Goal: Task Accomplishment & Management: Use online tool/utility

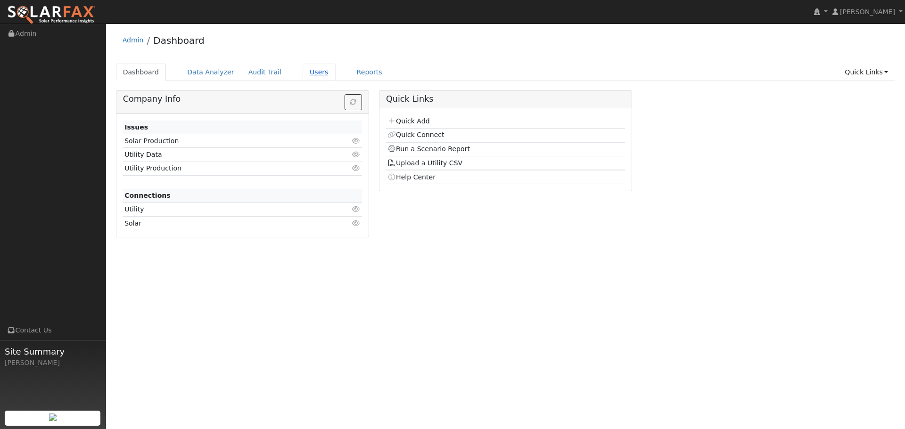
click at [303, 72] on link "Users" at bounding box center [319, 72] width 33 height 17
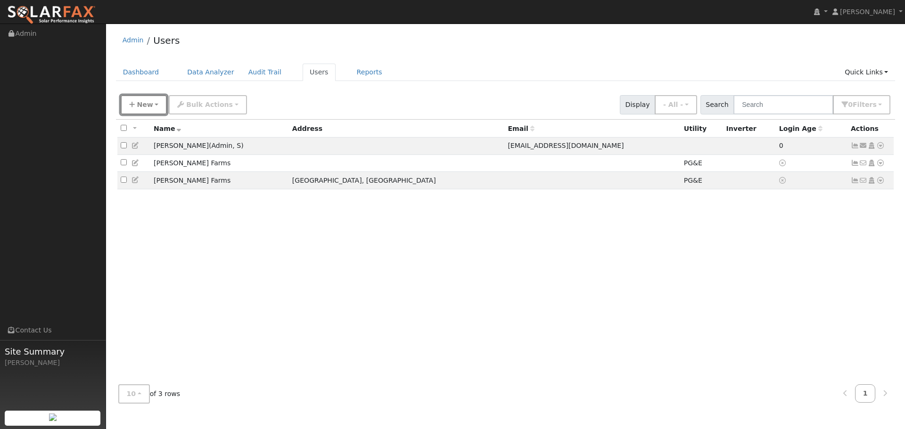
click at [144, 102] on span "New" at bounding box center [145, 105] width 16 height 8
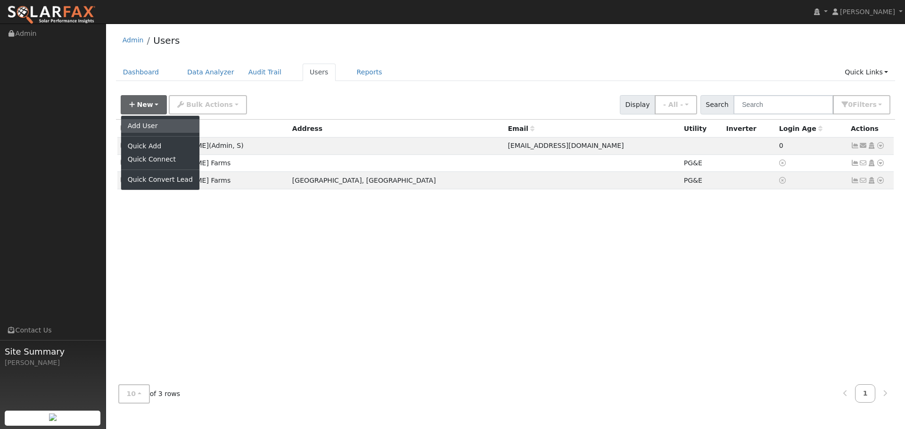
click at [146, 125] on link "Add User" at bounding box center [160, 125] width 78 height 13
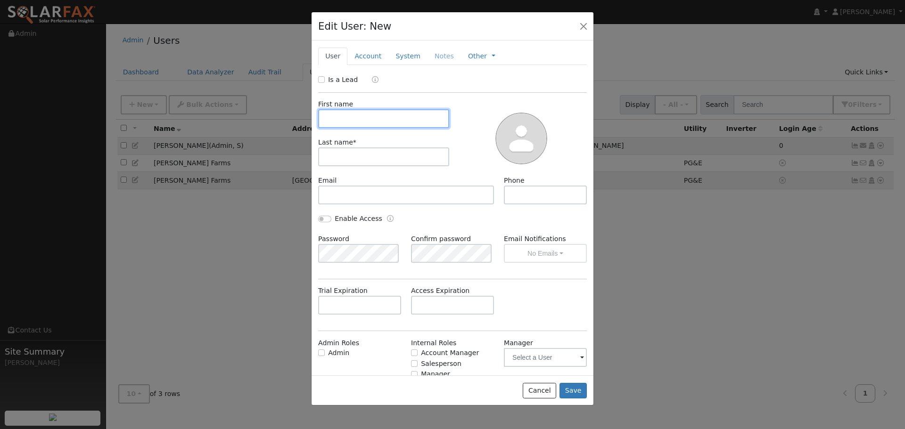
click at [360, 123] on input "text" at bounding box center [383, 118] width 131 height 19
type input "Mark"
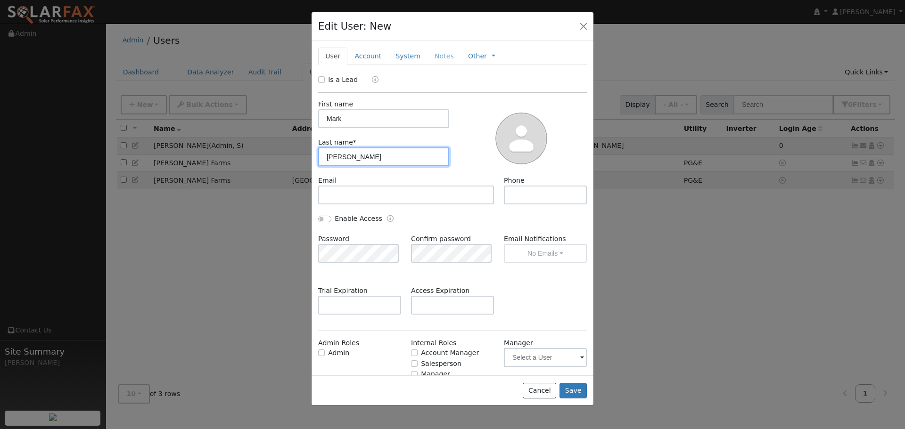
type input "Borghesani"
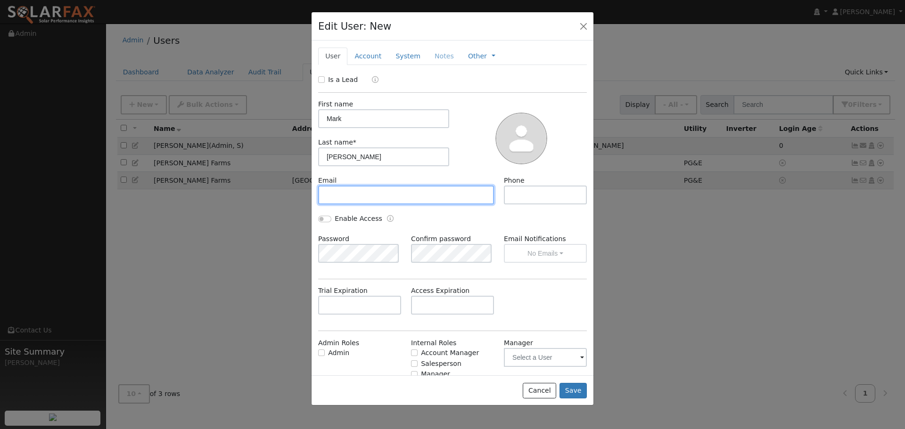
click at [343, 196] on input "text" at bounding box center [406, 195] width 176 height 19
paste input "mborghesani@kvlumber.com"
type input "mborghesani@kvlumber.com"
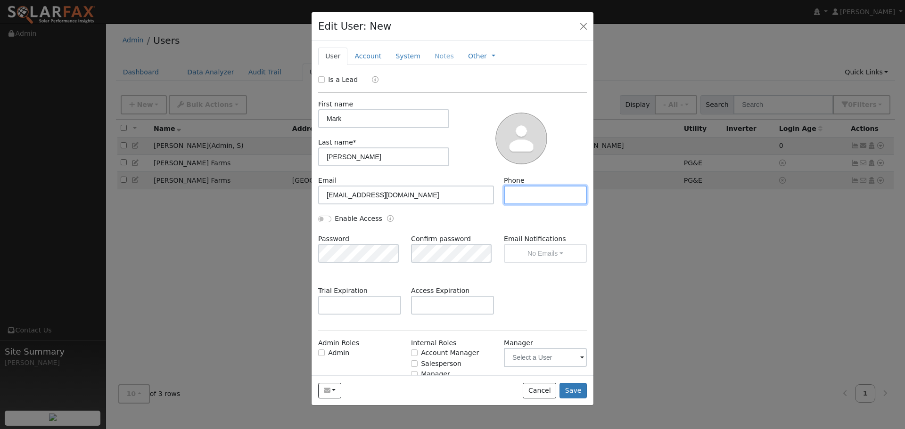
click at [516, 196] on input "text" at bounding box center [545, 195] width 83 height 19
click at [507, 197] on input "text" at bounding box center [545, 195] width 83 height 19
type input "7074895695"
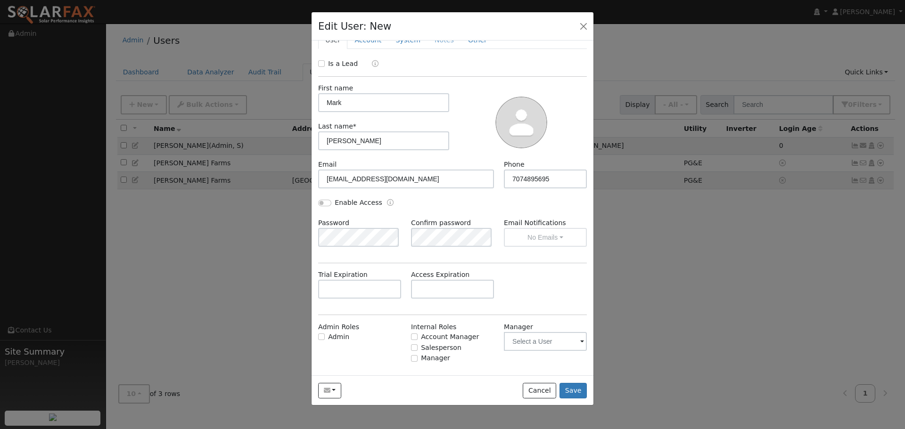
scroll to position [31, 0]
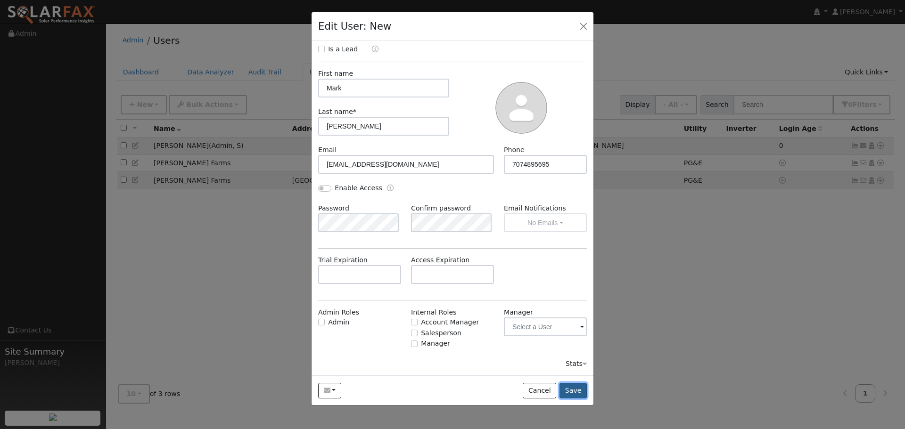
click at [575, 392] on button "Save" at bounding box center [573, 391] width 27 height 16
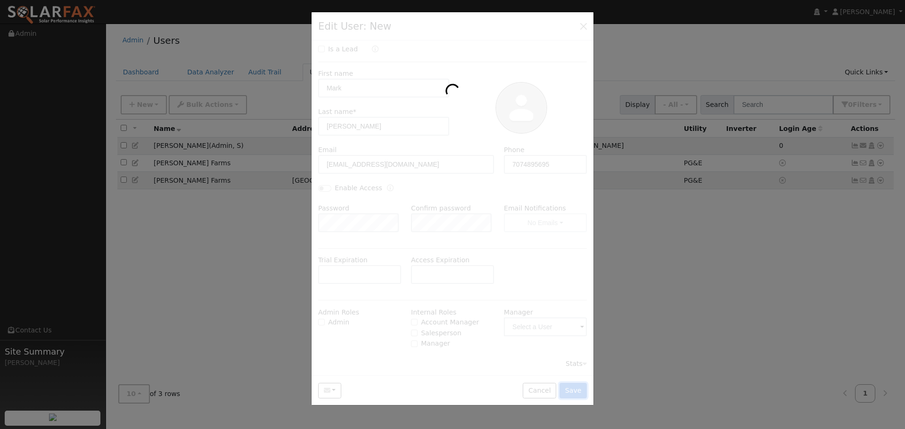
scroll to position [0, 0]
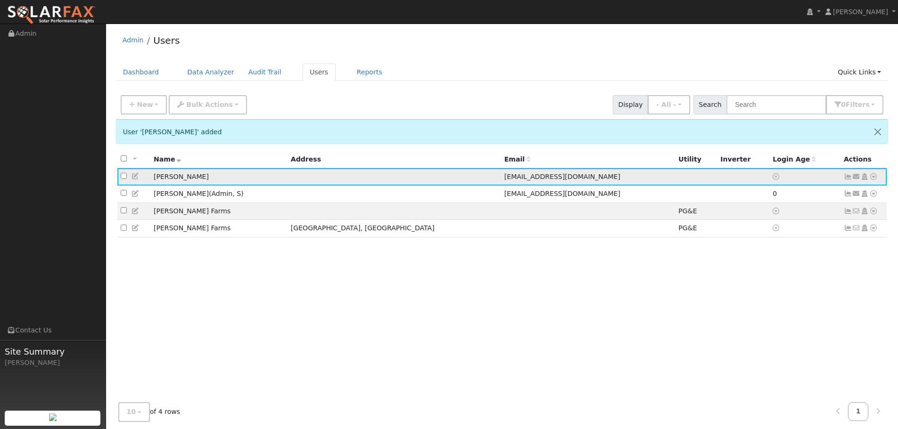
click at [874, 175] on icon at bounding box center [873, 176] width 8 height 7
click at [840, 245] on link "Connect" at bounding box center [846, 246] width 61 height 13
click at [875, 178] on icon at bounding box center [873, 176] width 8 height 7
click at [770, 247] on link "Utility" at bounding box center [776, 247] width 66 height 13
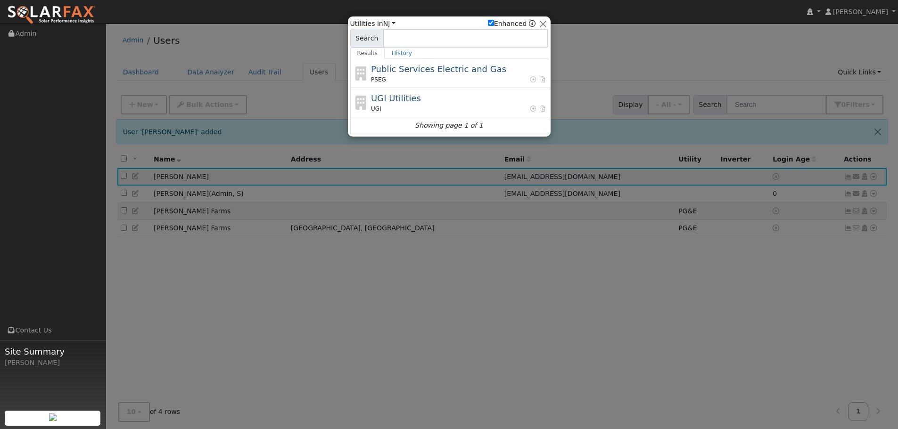
click at [397, 40] on input at bounding box center [465, 38] width 165 height 19
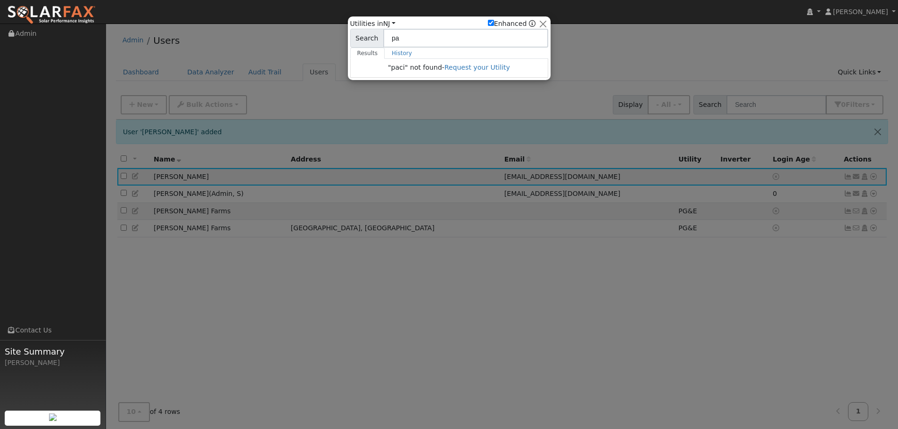
type input "p"
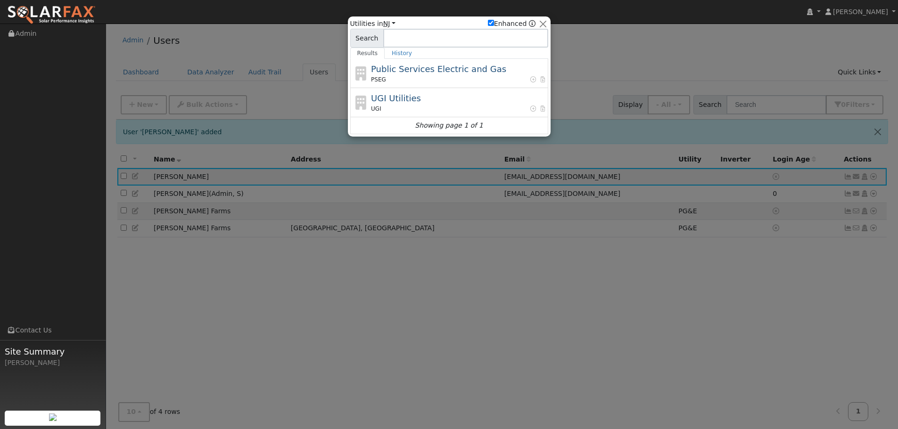
click at [391, 23] on link "NJ" at bounding box center [389, 24] width 12 height 8
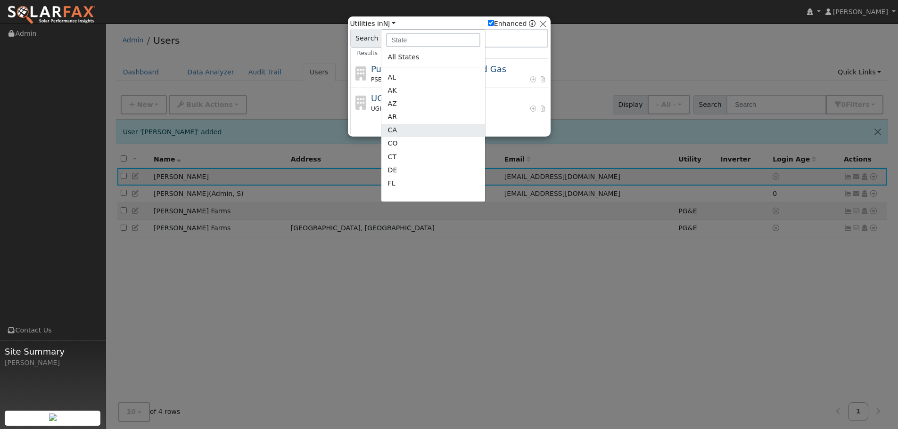
click at [394, 130] on link "CA" at bounding box center [433, 130] width 104 height 13
checkbox input "false"
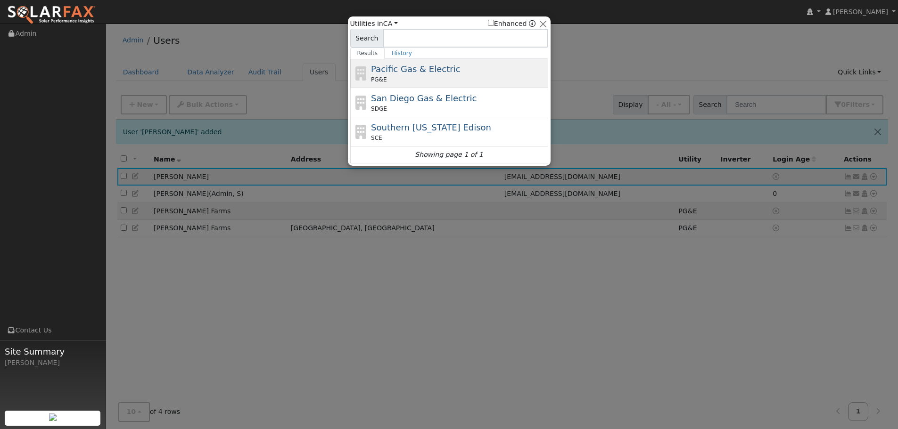
click at [398, 69] on span "Pacific Gas & Electric" at bounding box center [415, 69] width 89 height 10
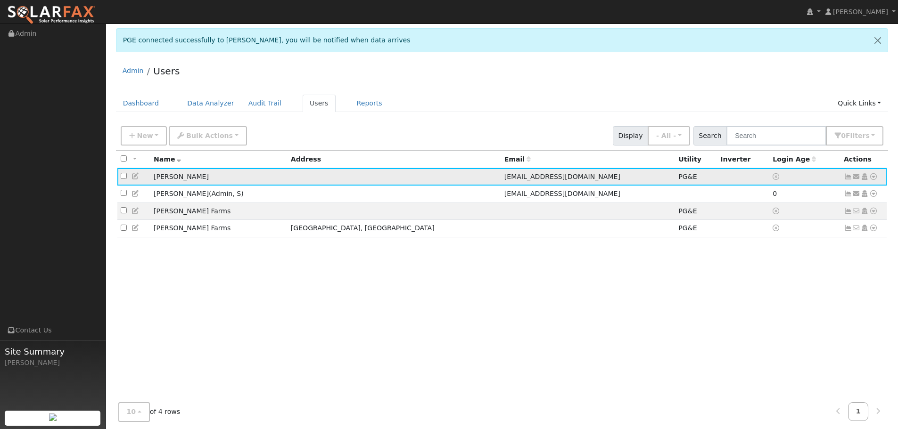
click at [847, 178] on icon at bounding box center [848, 176] width 8 height 7
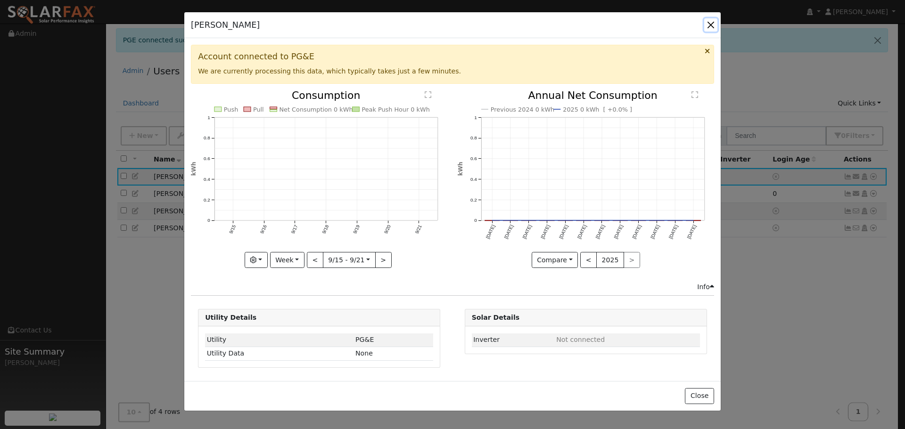
click at [711, 24] on button "button" at bounding box center [710, 24] width 13 height 13
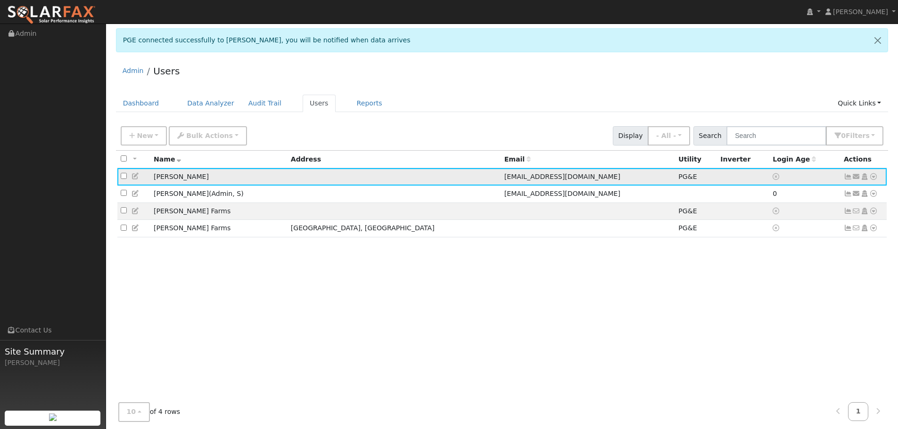
click at [875, 179] on icon at bounding box center [873, 176] width 8 height 7
click at [857, 198] on link "Data Analyzer" at bounding box center [842, 193] width 68 height 13
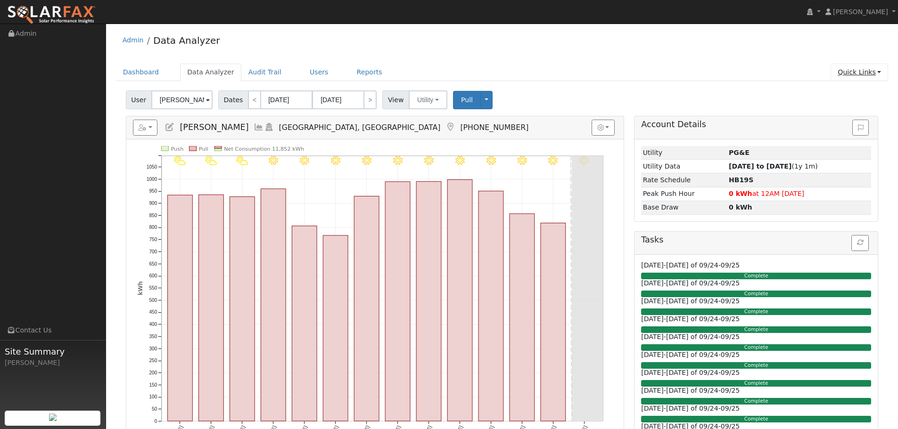
click at [880, 73] on link "Quick Links" at bounding box center [860, 72] width 58 height 17
click at [846, 126] on link "Run a Scenario Report" at bounding box center [840, 126] width 96 height 13
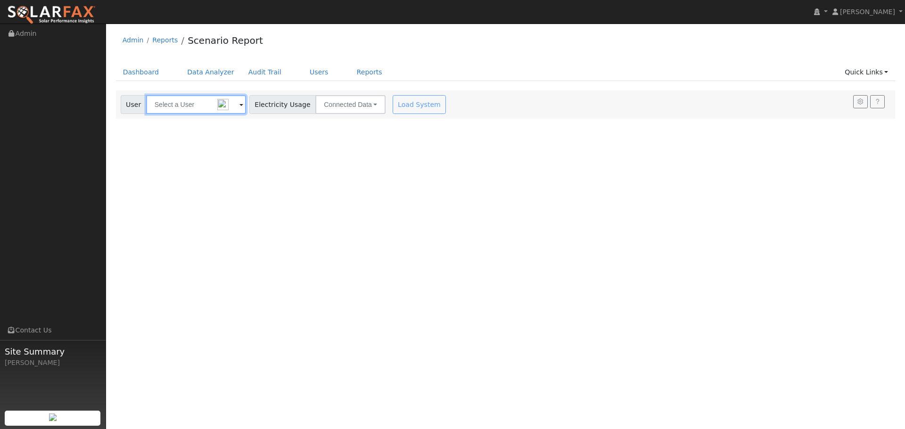
click at [229, 107] on input "text" at bounding box center [196, 104] width 100 height 19
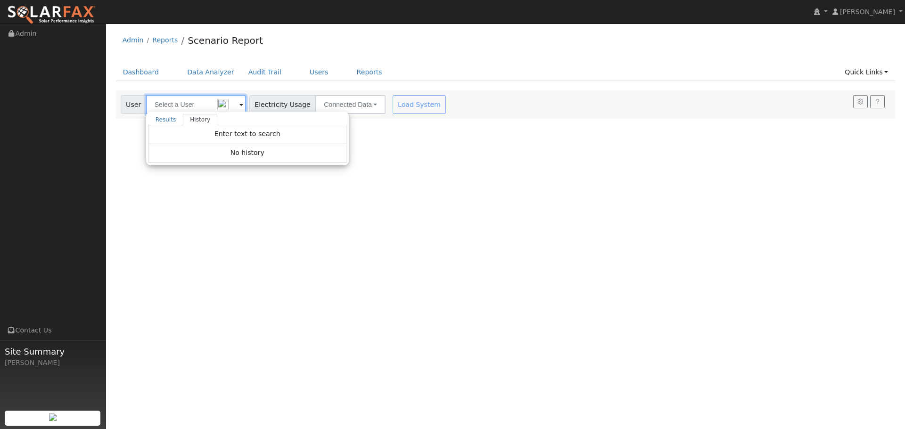
click at [175, 105] on input "text" at bounding box center [196, 104] width 100 height 19
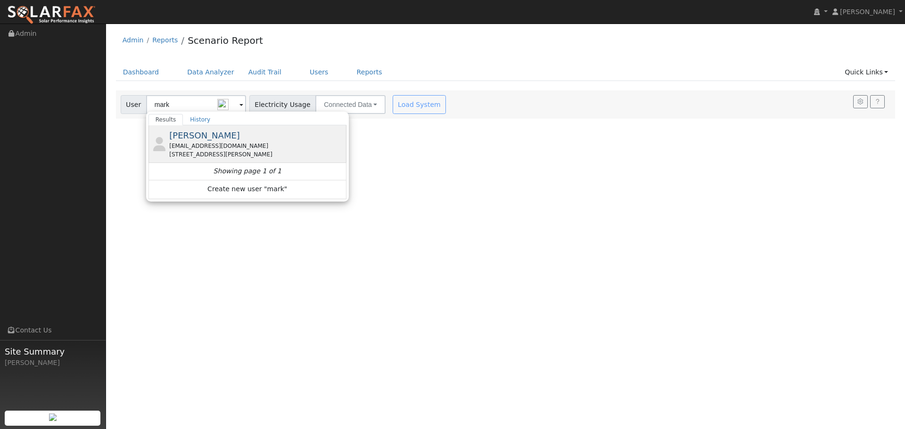
click at [207, 137] on span "[PERSON_NAME]" at bounding box center [204, 136] width 71 height 10
type input "[PERSON_NAME]"
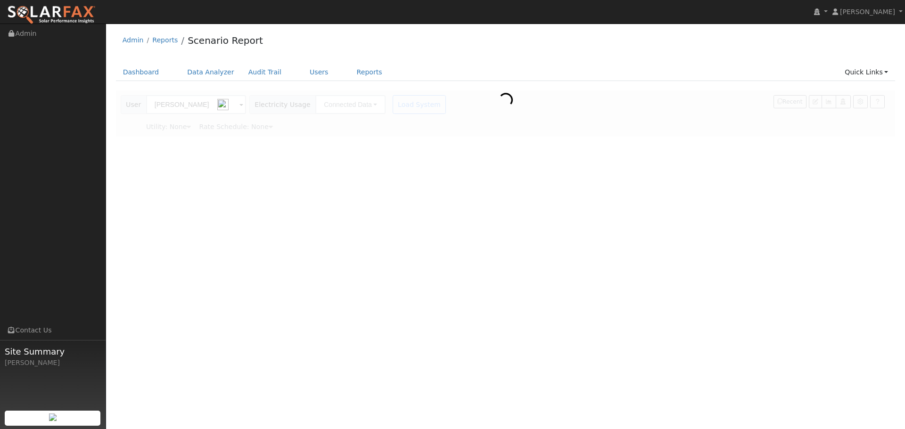
type input "Pacific Gas & Electric"
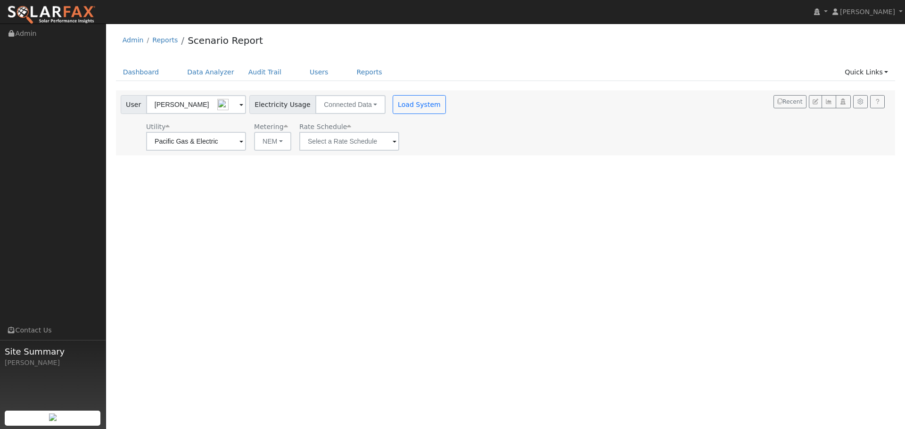
click at [393, 143] on span at bounding box center [395, 142] width 4 height 11
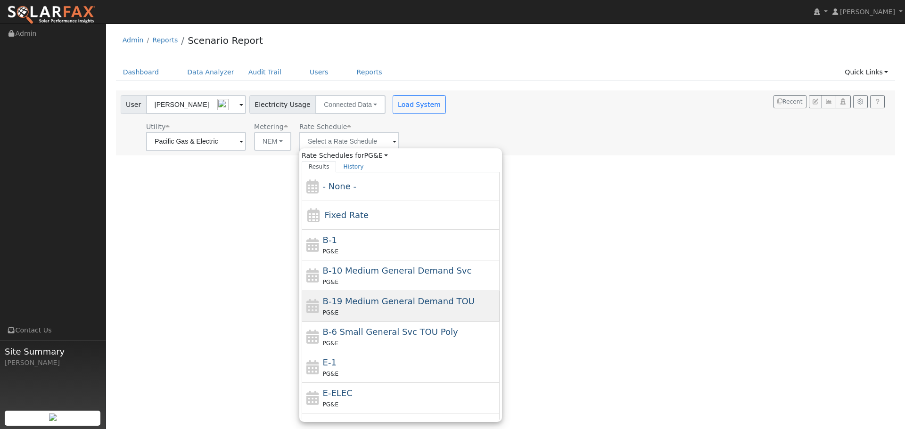
click at [329, 299] on span "B-19 Medium General Demand TOU" at bounding box center [399, 302] width 152 height 10
type input "B-19 Medium General Demand TOU"
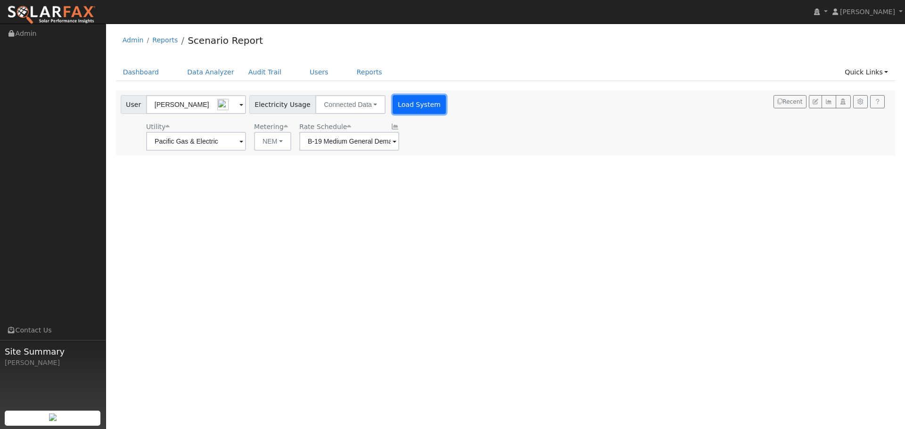
click at [398, 103] on button "Load System" at bounding box center [420, 104] width 54 height 19
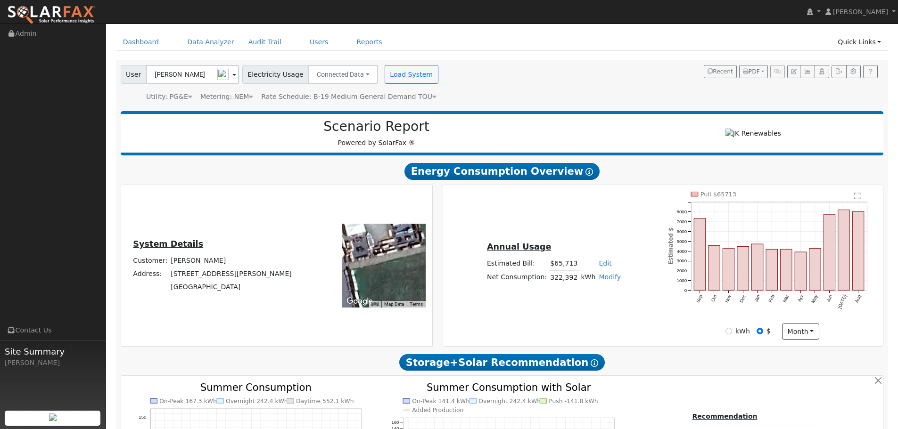
scroll to position [189, 0]
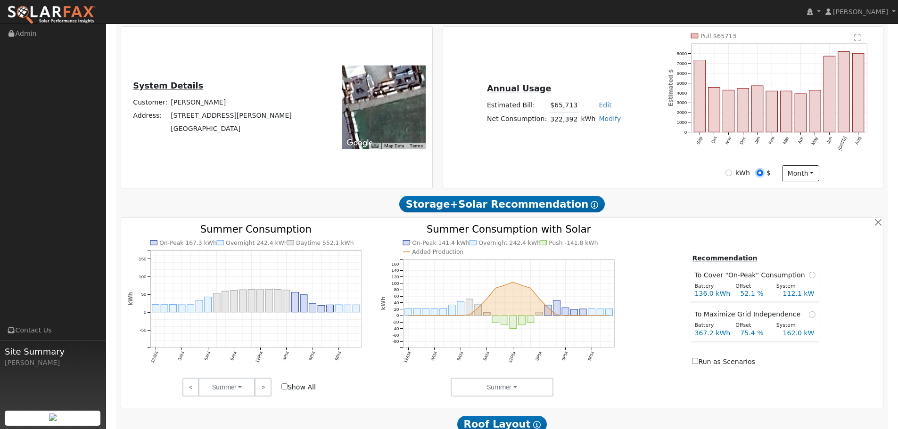
click at [758, 172] on input "$" at bounding box center [760, 173] width 7 height 7
click at [730, 173] on input "kWh" at bounding box center [729, 173] width 7 height 7
radio input "true"
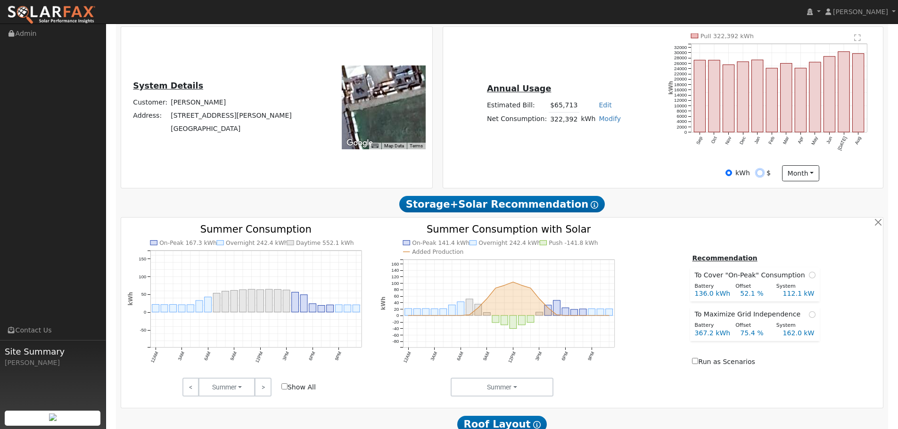
click at [761, 173] on input "$" at bounding box center [760, 173] width 7 height 7
radio input "true"
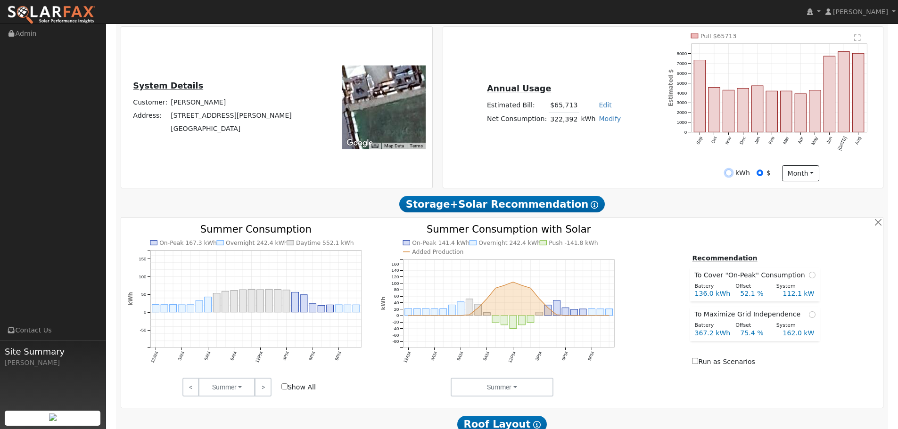
click at [729, 174] on input "kWh" at bounding box center [729, 173] width 7 height 7
radio input "true"
radio input "false"
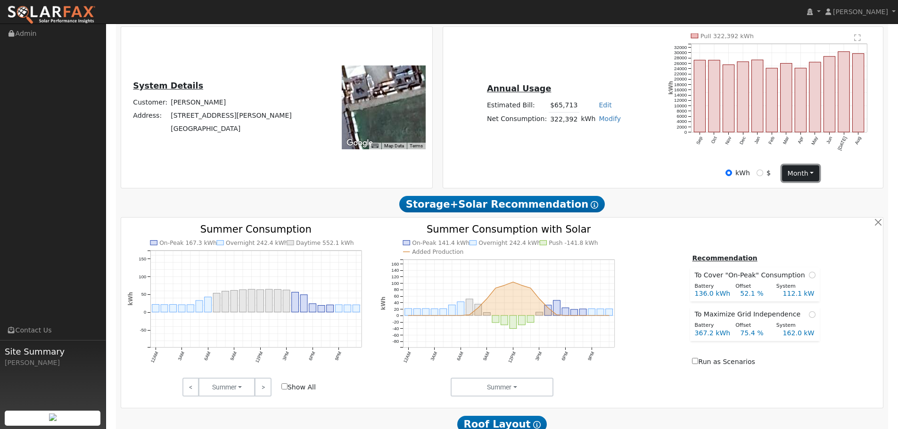
click at [815, 175] on button "month" at bounding box center [800, 173] width 37 height 16
click at [803, 205] on link "Month" at bounding box center [816, 205] width 66 height 13
click at [813, 172] on button "month" at bounding box center [800, 173] width 37 height 16
click at [799, 191] on link "Day" at bounding box center [816, 192] width 66 height 13
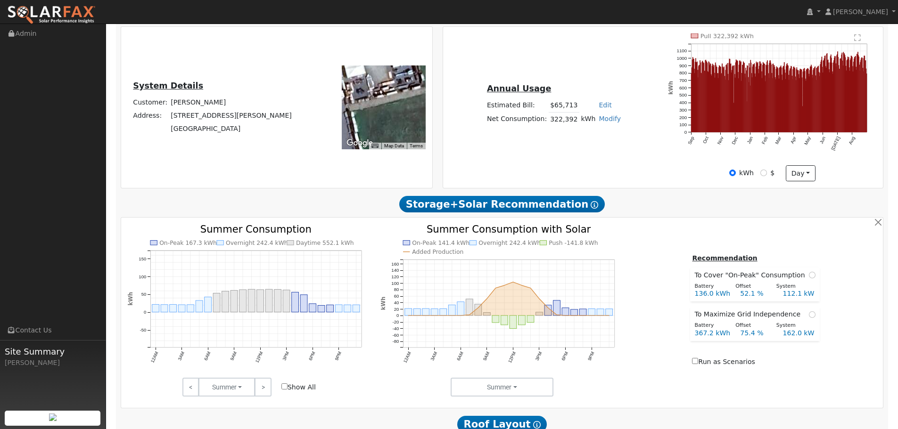
click at [859, 36] on text "" at bounding box center [858, 38] width 7 height 8
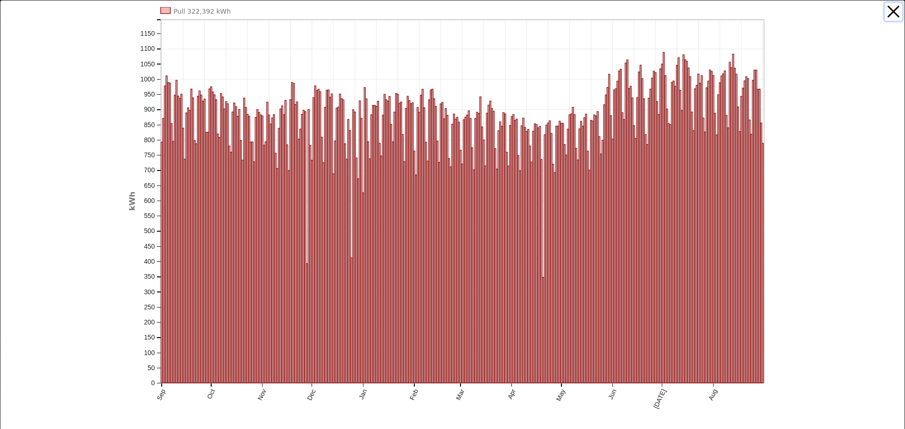
click at [887, 13] on button "button" at bounding box center [894, 12] width 18 height 18
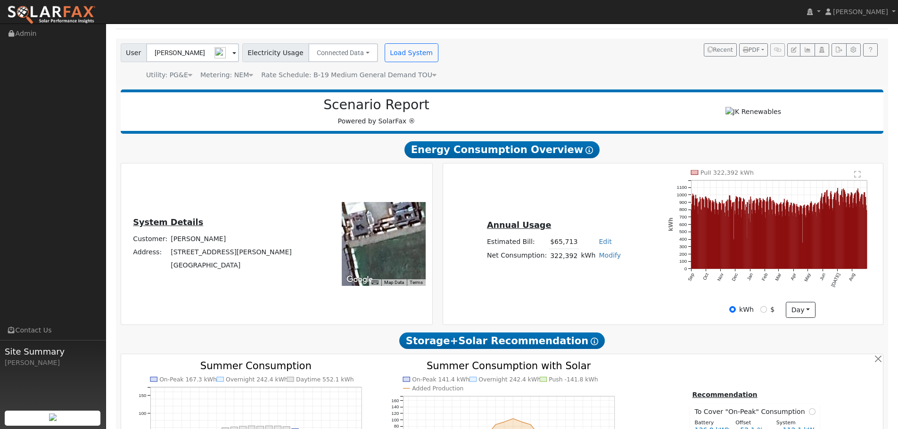
scroll to position [0, 0]
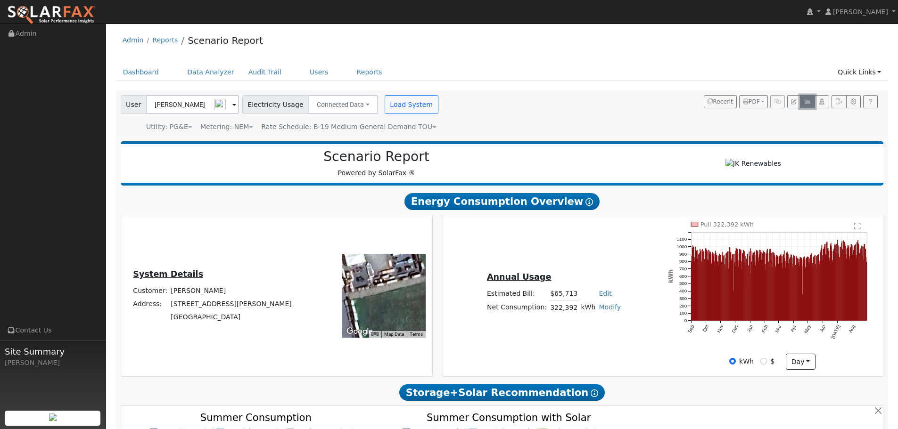
click at [808, 100] on icon "button" at bounding box center [807, 102] width 7 height 6
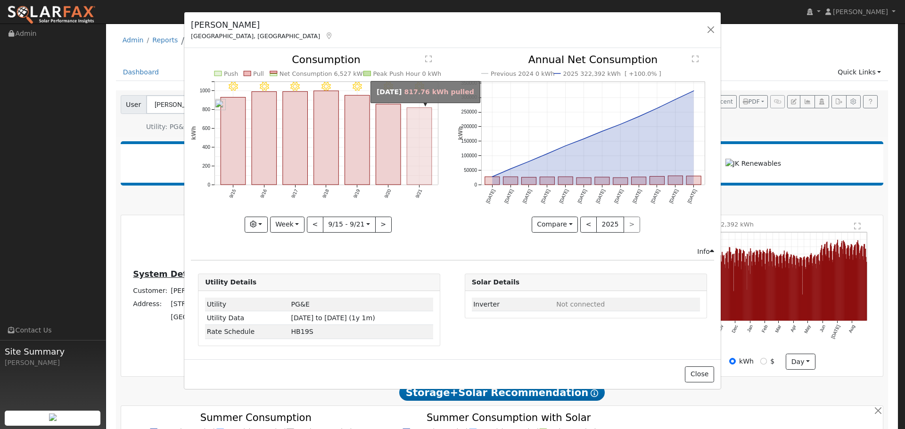
click at [422, 168] on rect "onclick=""" at bounding box center [419, 146] width 25 height 77
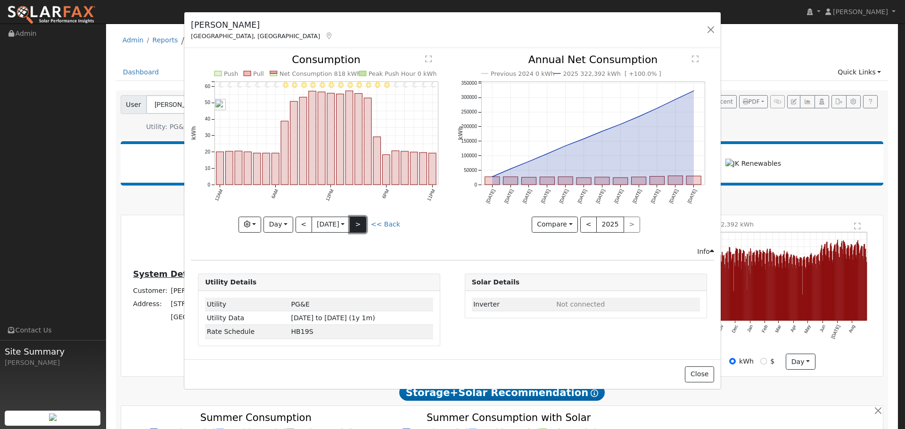
click at [360, 226] on button ">" at bounding box center [358, 225] width 16 height 16
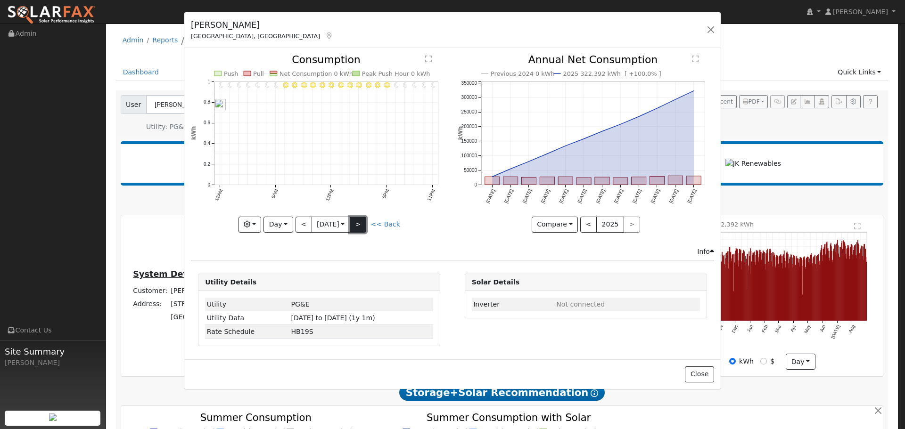
click at [360, 226] on button ">" at bounding box center [358, 225] width 16 height 16
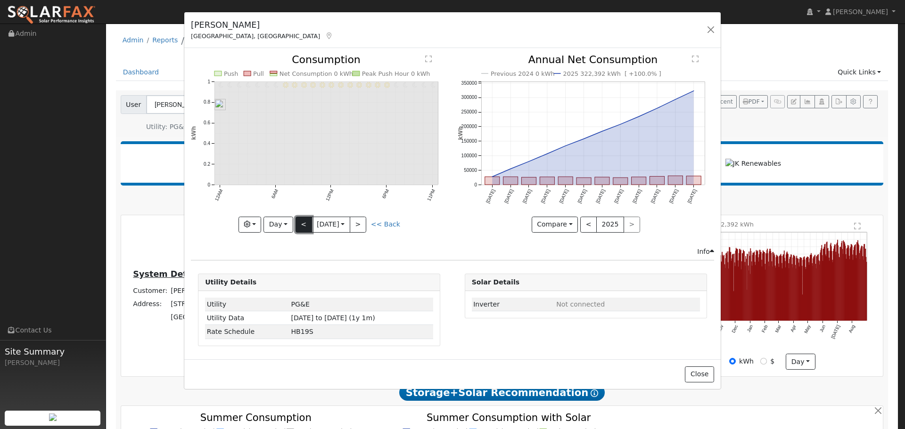
click at [300, 223] on button "<" at bounding box center [304, 225] width 16 height 16
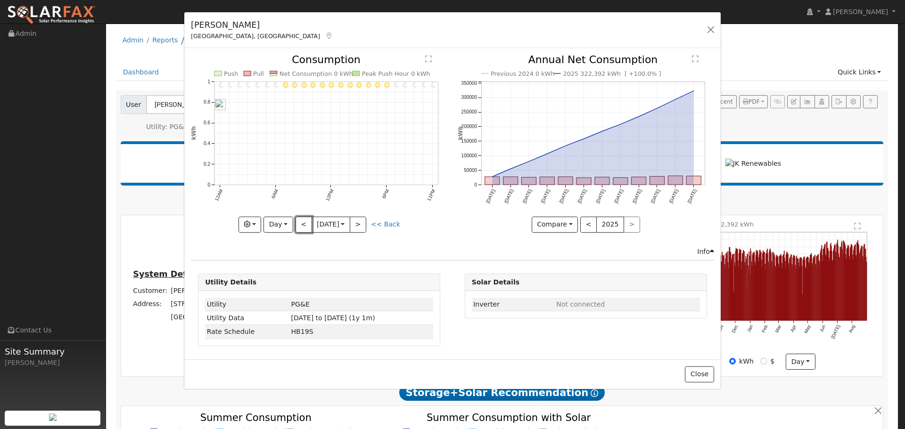
click at [300, 223] on button "<" at bounding box center [304, 225] width 16 height 16
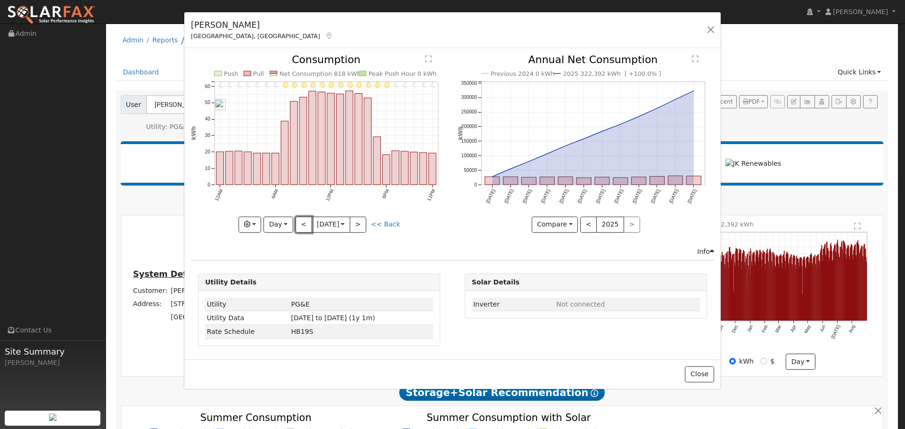
click at [300, 223] on button "<" at bounding box center [304, 225] width 16 height 16
click at [305, 223] on button "<" at bounding box center [304, 225] width 16 height 16
click at [285, 224] on button "Day" at bounding box center [278, 225] width 29 height 16
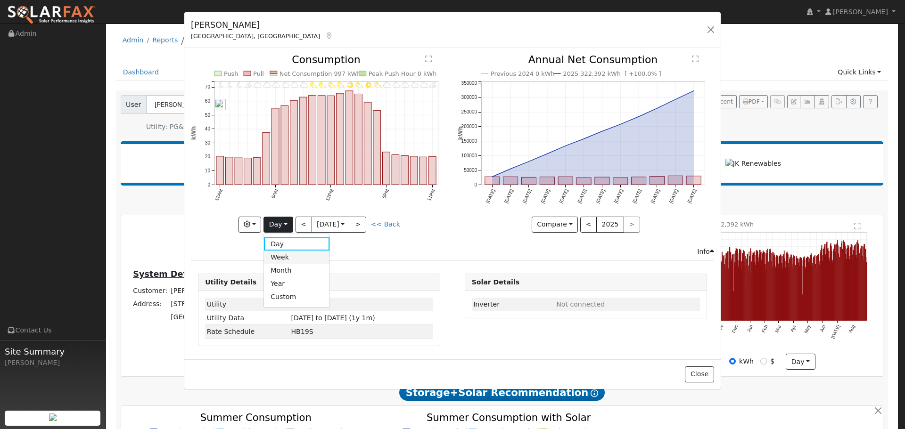
click at [282, 256] on link "Week" at bounding box center [297, 257] width 66 height 13
type input "[DATE]"
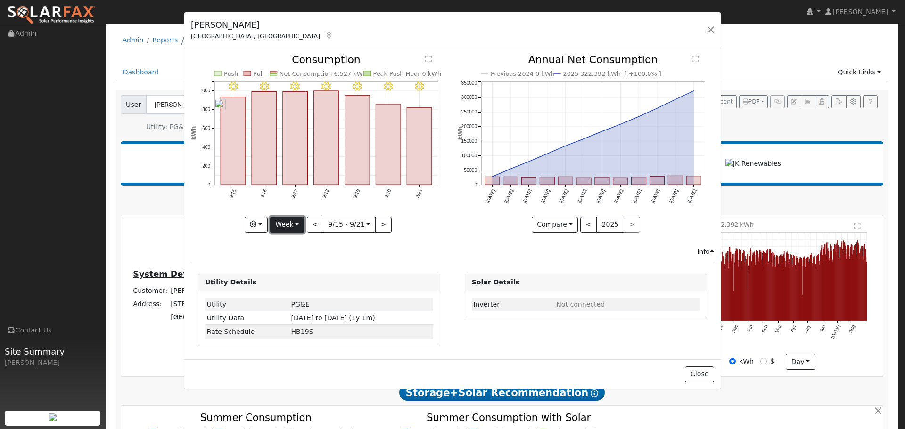
click at [297, 226] on button "Week" at bounding box center [287, 225] width 34 height 16
click at [289, 299] on link "Custom" at bounding box center [304, 297] width 66 height 13
click at [406, 226] on button "day" at bounding box center [400, 225] width 29 height 16
click at [400, 243] on link "Hour" at bounding box center [420, 244] width 66 height 13
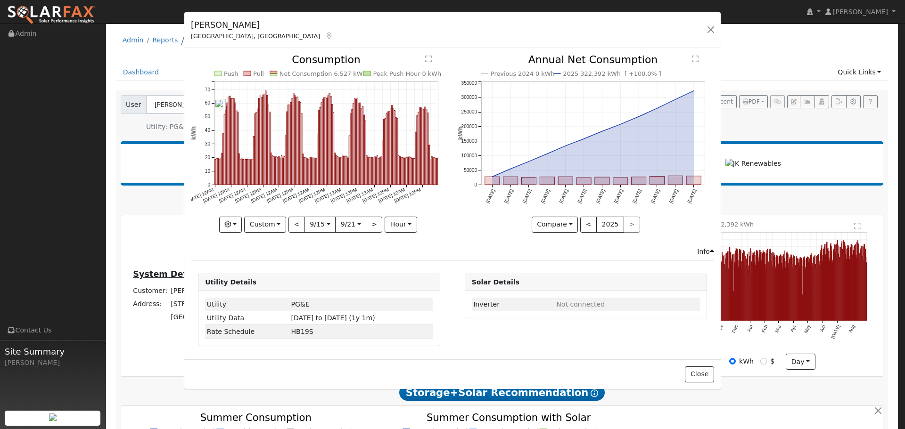
click at [429, 57] on text "" at bounding box center [428, 59] width 7 height 8
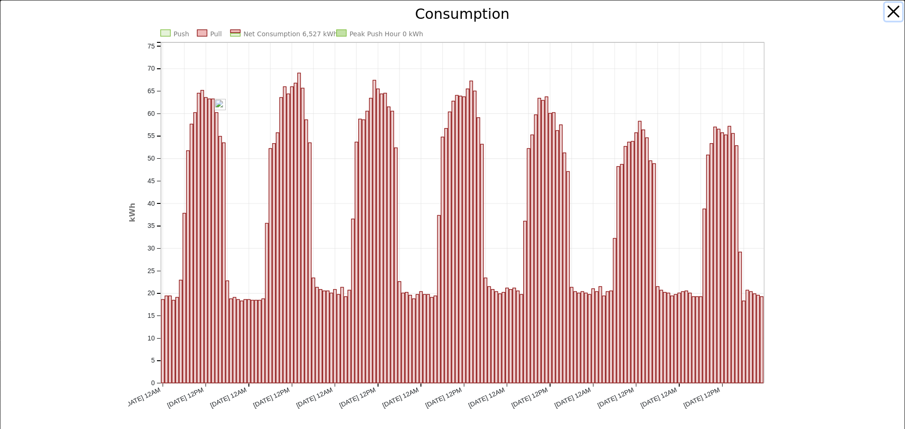
click at [887, 11] on button "button" at bounding box center [894, 12] width 18 height 18
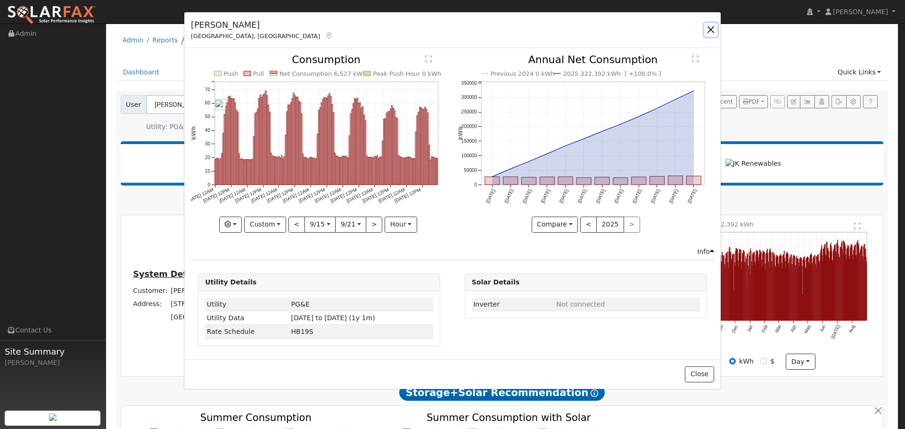
click at [711, 28] on button "button" at bounding box center [710, 29] width 13 height 13
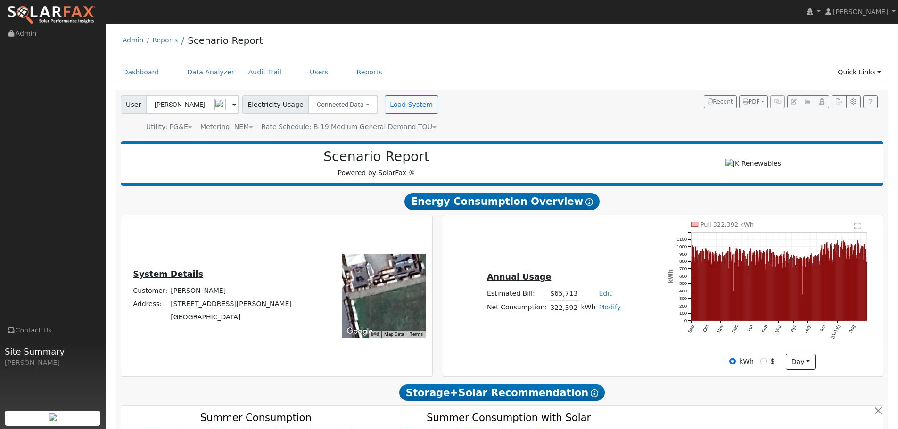
click at [432, 126] on icon at bounding box center [434, 127] width 4 height 7
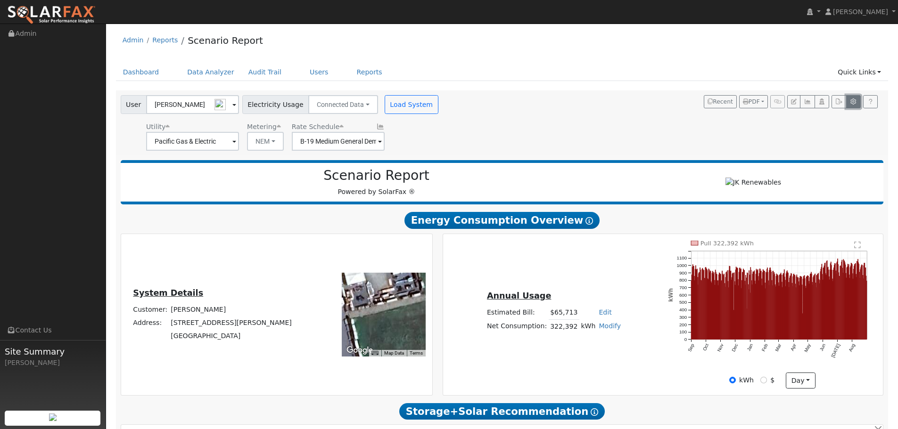
click at [857, 105] on icon "button" at bounding box center [853, 102] width 7 height 6
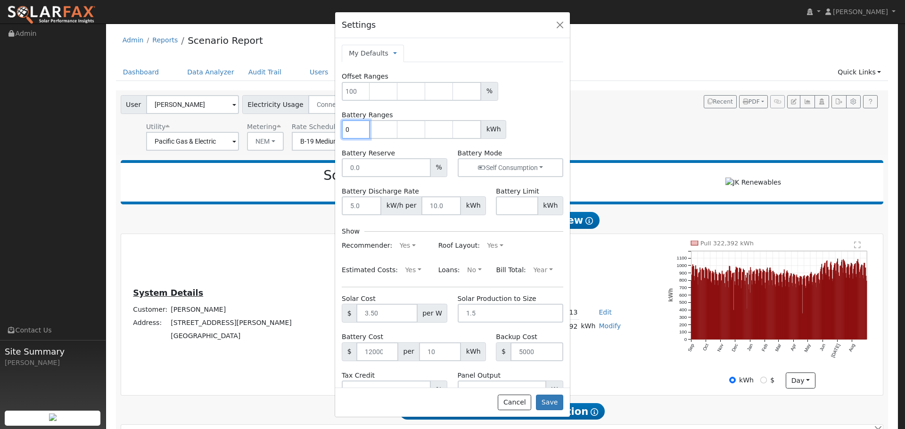
click at [364, 130] on input "0" at bounding box center [356, 129] width 28 height 19
click at [362, 129] on input "1" at bounding box center [356, 129] width 28 height 19
click at [363, 124] on input "1" at bounding box center [356, 129] width 28 height 19
click at [355, 130] on input "1" at bounding box center [356, 129] width 28 height 19
drag, startPoint x: 355, startPoint y: 130, endPoint x: 343, endPoint y: 132, distance: 12.0
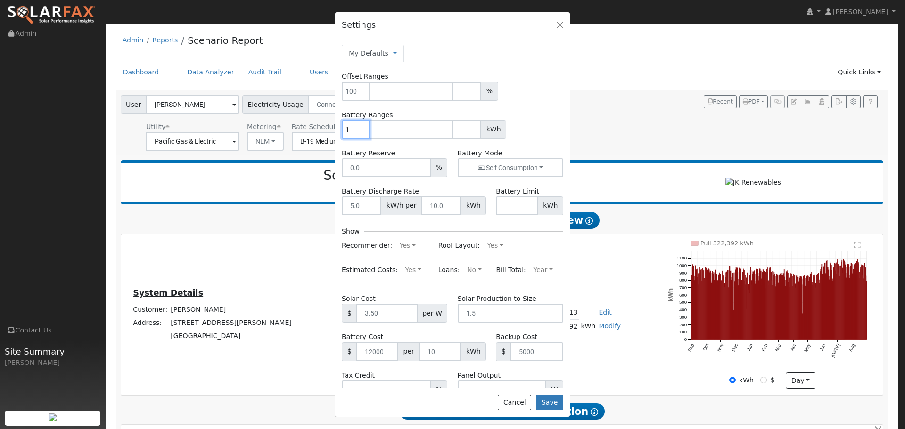
click at [343, 132] on input "1" at bounding box center [356, 129] width 28 height 19
type input "10"
click at [383, 132] on input "number" at bounding box center [384, 129] width 28 height 19
type input "20"
click at [405, 129] on input "number" at bounding box center [411, 129] width 28 height 19
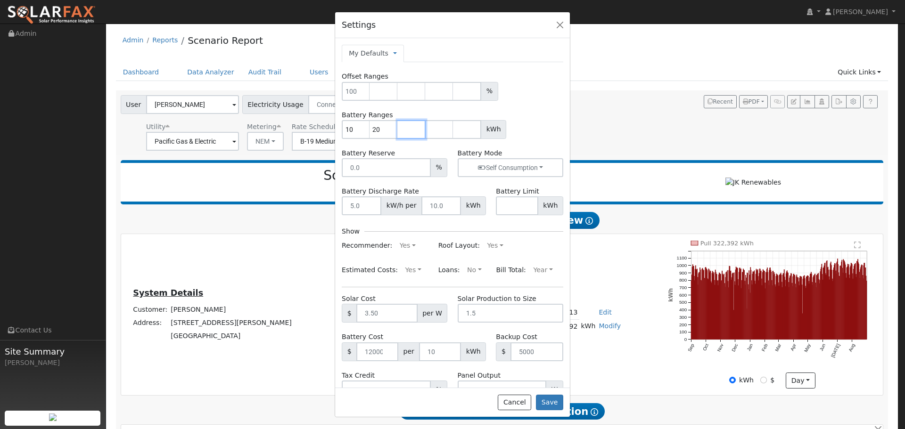
type input "3"
drag, startPoint x: 356, startPoint y: 132, endPoint x: 344, endPoint y: 132, distance: 12.3
click at [344, 132] on input "10" at bounding box center [356, 129] width 28 height 19
type input "20"
type input "50"
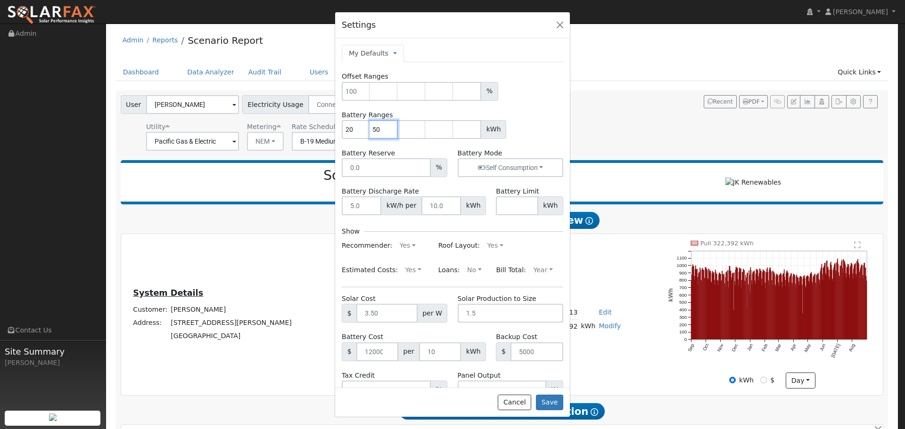
drag, startPoint x: 380, startPoint y: 127, endPoint x: 371, endPoint y: 129, distance: 9.2
click at [371, 129] on input "50" at bounding box center [384, 129] width 28 height 19
drag, startPoint x: 353, startPoint y: 129, endPoint x: 341, endPoint y: 131, distance: 12.5
click at [341, 131] on div "Battery Ranges 20 50 kWh" at bounding box center [452, 124] width 231 height 29
type input "50"
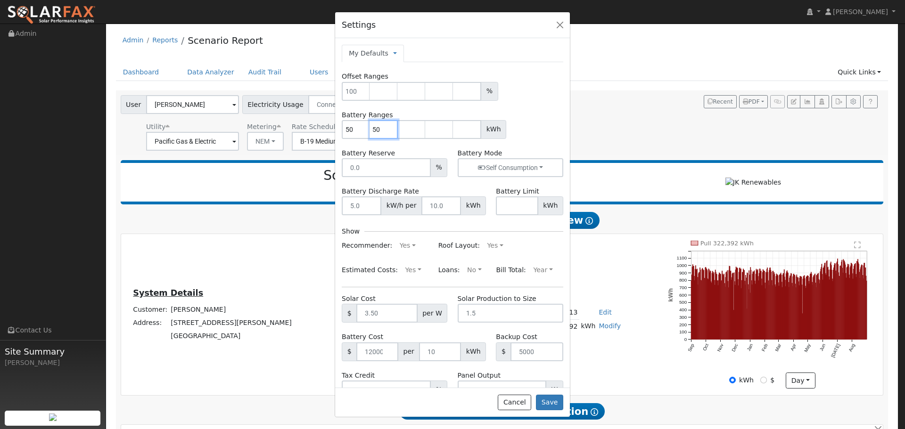
click at [378, 129] on input "50" at bounding box center [384, 129] width 28 height 19
drag, startPoint x: 381, startPoint y: 129, endPoint x: 373, endPoint y: 129, distance: 7.5
click at [373, 129] on input "50" at bounding box center [384, 129] width 28 height 19
type input "100"
click at [405, 131] on input "number" at bounding box center [411, 129] width 28 height 19
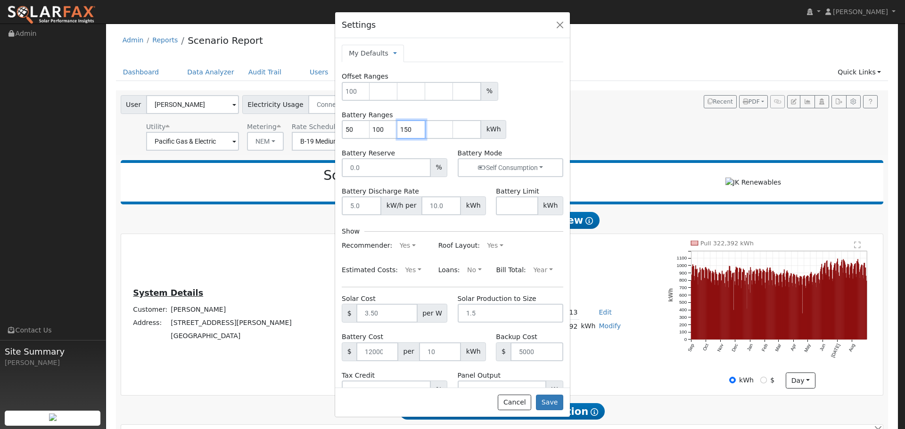
type input "150"
click at [432, 125] on input "number" at bounding box center [439, 129] width 28 height 19
type input "200"
click at [518, 144] on form "Offset Ranges % Battery Ranges 50 100 150 200 kWh Battery Reserve % Battery Mod…" at bounding box center [453, 236] width 222 height 328
click at [551, 403] on button "Save" at bounding box center [549, 403] width 27 height 16
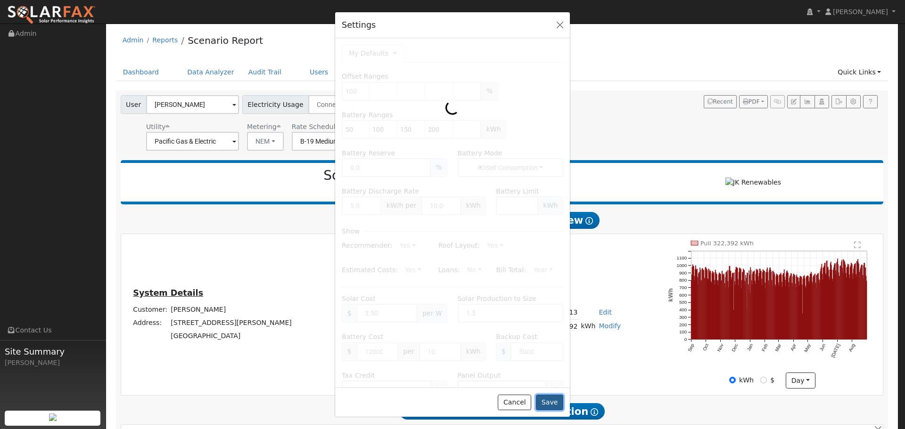
type input "50"
type input "100"
type input "150"
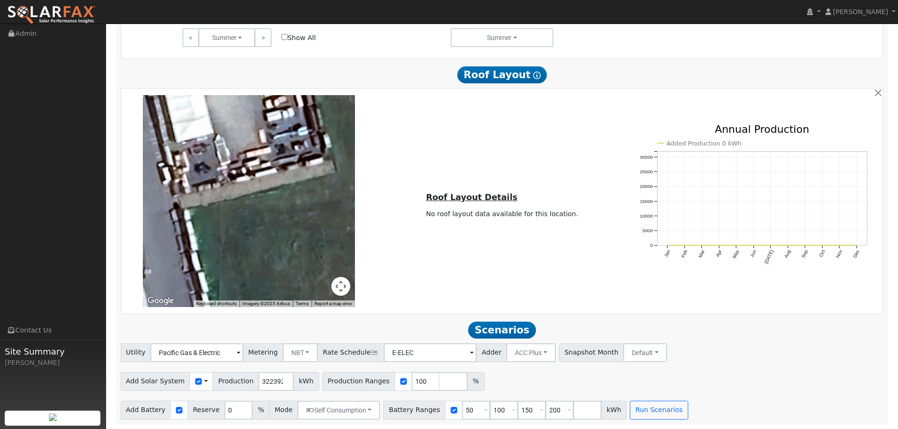
scroll to position [558, 0]
click at [462, 411] on input "50" at bounding box center [476, 410] width 28 height 19
click at [648, 406] on button "Run Scenarios" at bounding box center [659, 410] width 58 height 19
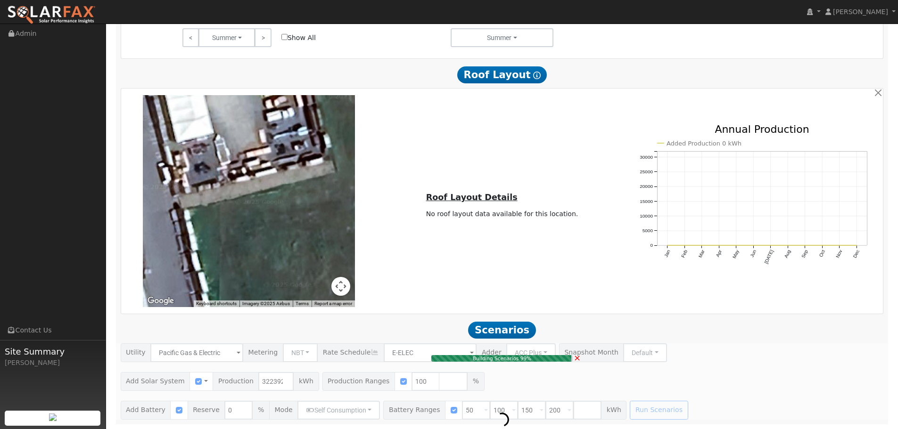
type input "214.9"
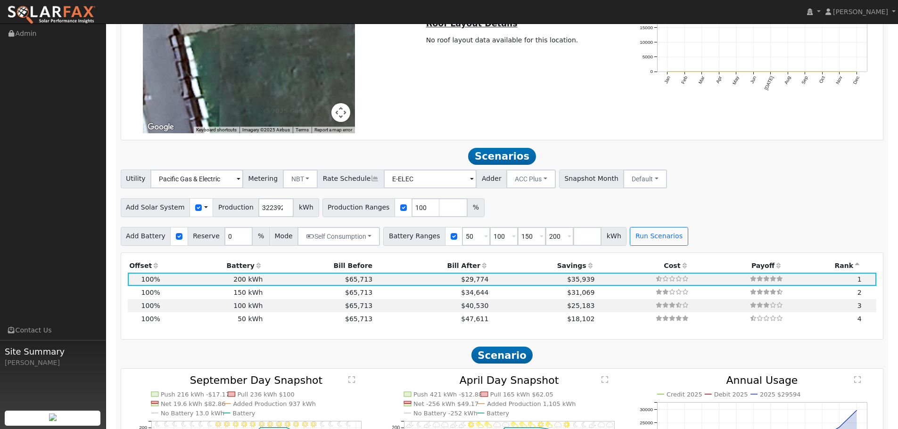
scroll to position [709, 0]
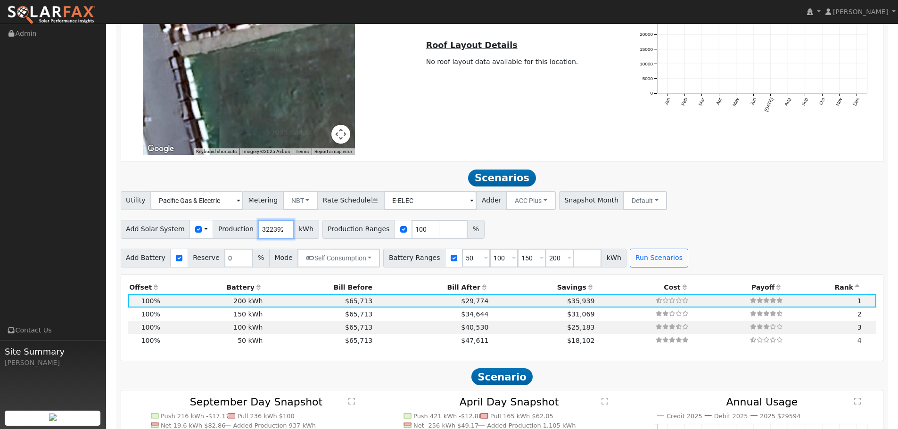
click at [266, 230] on input "322392" at bounding box center [275, 229] width 35 height 19
click at [258, 235] on input "322392" at bounding box center [275, 229] width 35 height 19
drag, startPoint x: 251, startPoint y: 233, endPoint x: 287, endPoint y: 231, distance: 36.3
click at [287, 231] on div "Add Solar System Use CSV Data Production 322392 kWh" at bounding box center [220, 229] width 198 height 19
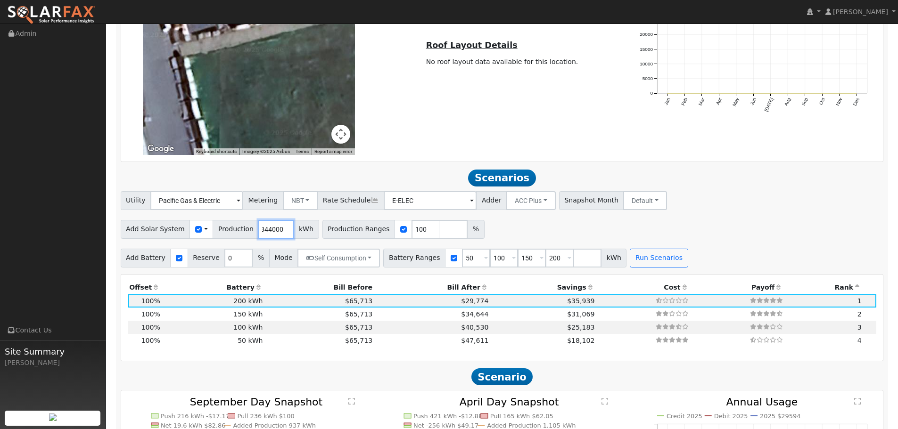
type input "344000"
click at [536, 225] on div "Add Solar System Use CSV Data Production 344000 kWh Production Ranges 100 %" at bounding box center [502, 228] width 767 height 22
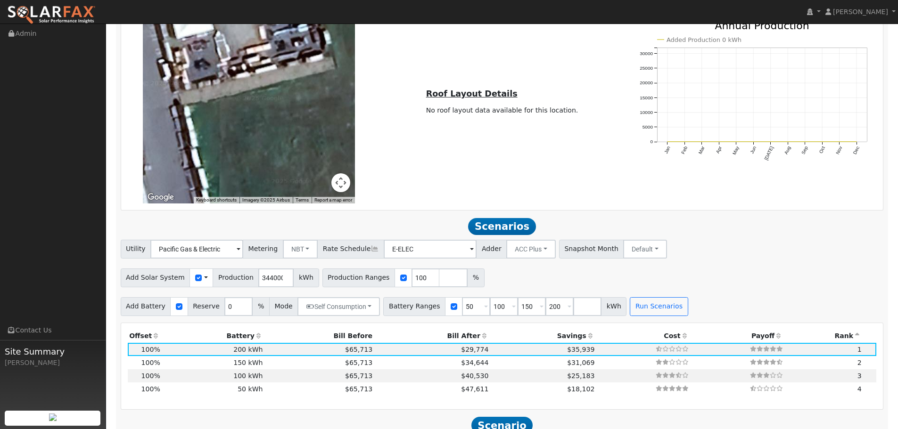
scroll to position [658, 0]
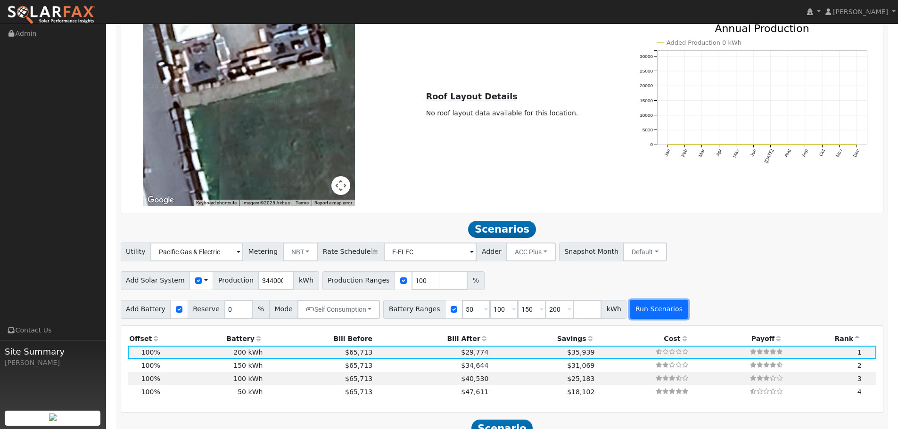
click at [634, 306] on button "Run Scenarios" at bounding box center [659, 309] width 58 height 19
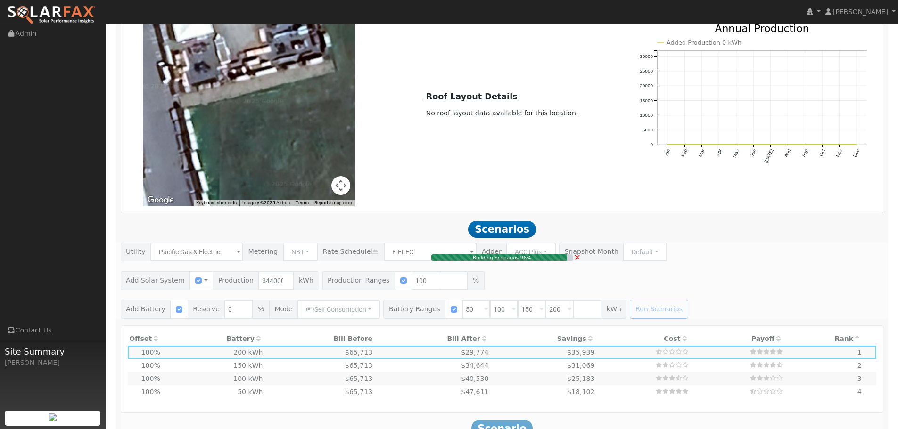
type input "229.3"
type input "$802,667"
type input "$312,800"
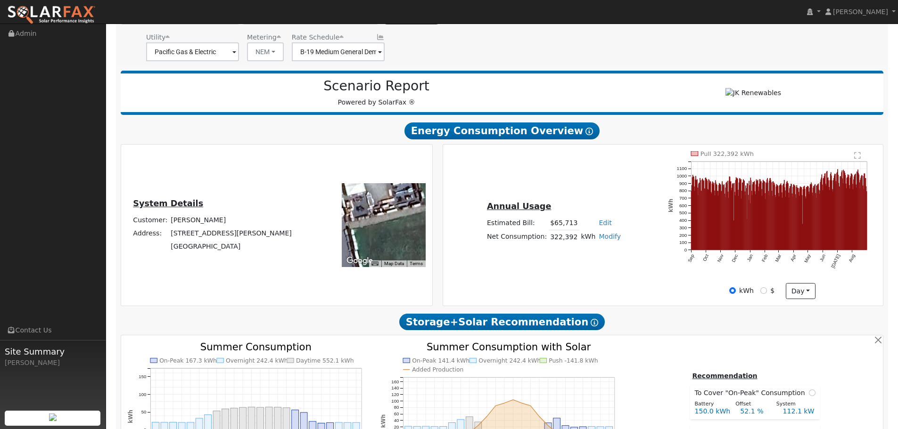
scroll to position [283, 0]
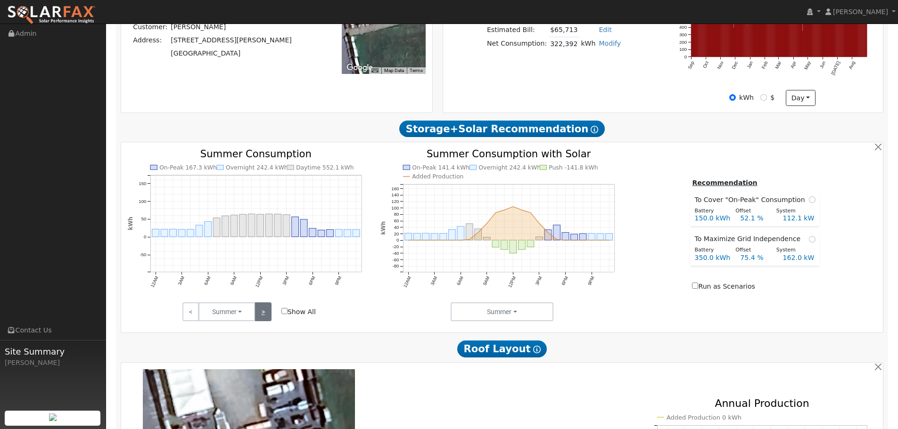
click at [267, 314] on link ">" at bounding box center [263, 312] width 16 height 19
click at [283, 312] on input "Show All" at bounding box center [284, 311] width 6 height 6
checkbox input "true"
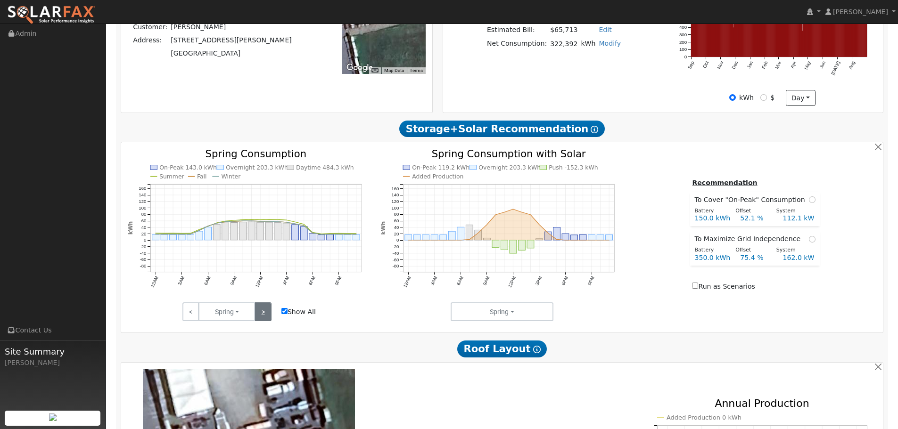
click at [264, 313] on link ">" at bounding box center [263, 312] width 16 height 19
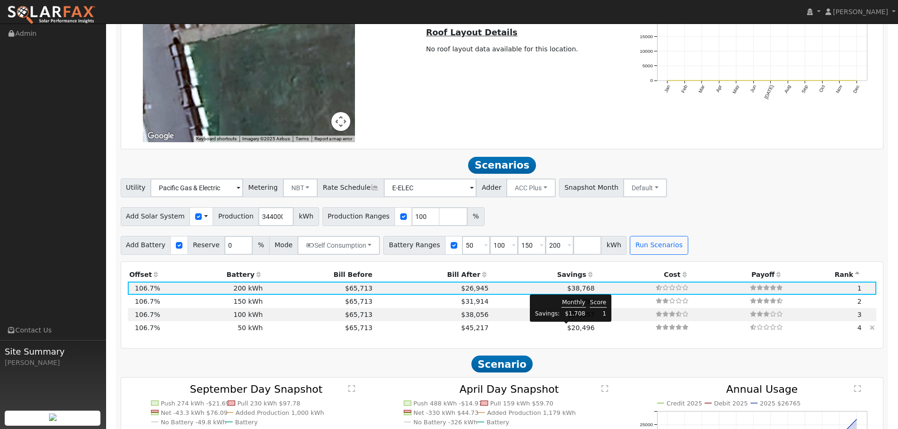
scroll to position [849, 0]
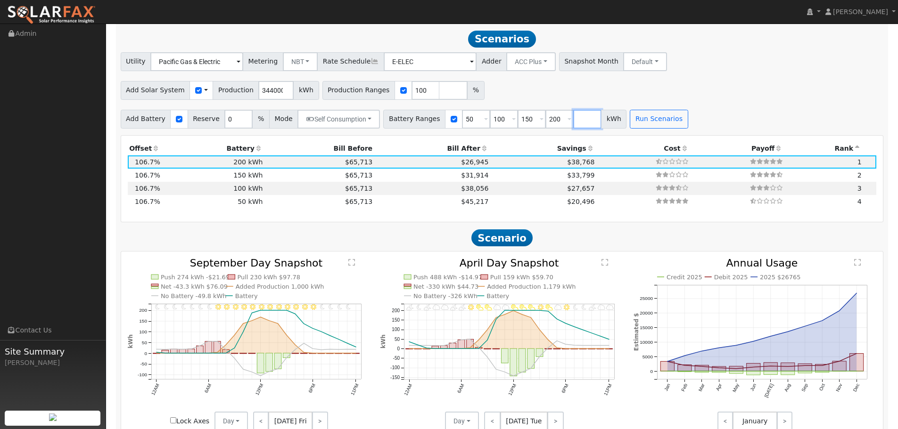
click at [577, 123] on input "number" at bounding box center [587, 119] width 28 height 19
type input "250"
click at [569, 134] on div "Scenario Report Powered by SolarFax ® Energy Consumption Overview Show Help Thi…" at bounding box center [502, 76] width 773 height 1538
drag, startPoint x: 461, startPoint y: 119, endPoint x: 450, endPoint y: 122, distance: 11.8
click at [462, 122] on input "50" at bounding box center [476, 119] width 28 height 19
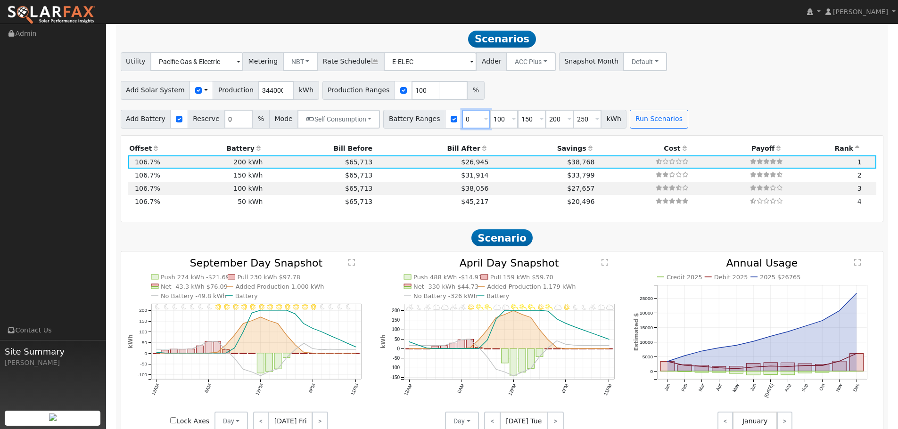
type input "0"
click at [489, 138] on div "Production Offset Battery Reserve Mode ACC Push Incentive Bill Before Bill Afte…" at bounding box center [502, 179] width 762 height 86
click at [630, 119] on button "Run Scenarios" at bounding box center [659, 119] width 58 height 19
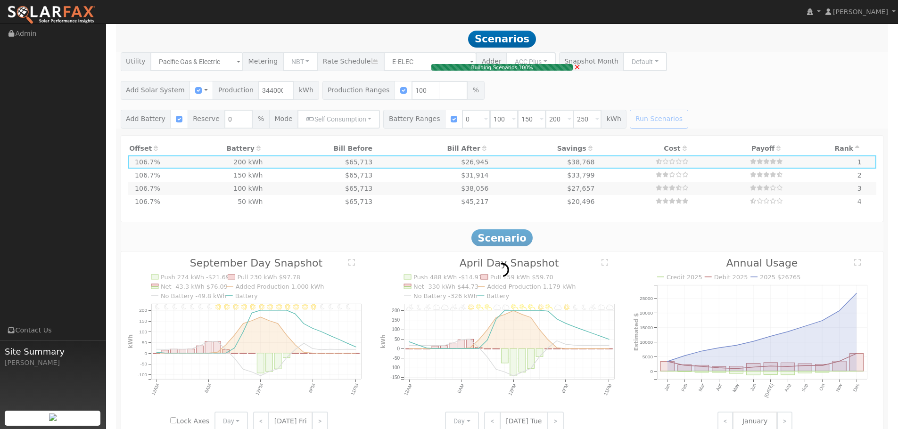
type input "$300,000"
type input "$330,800"
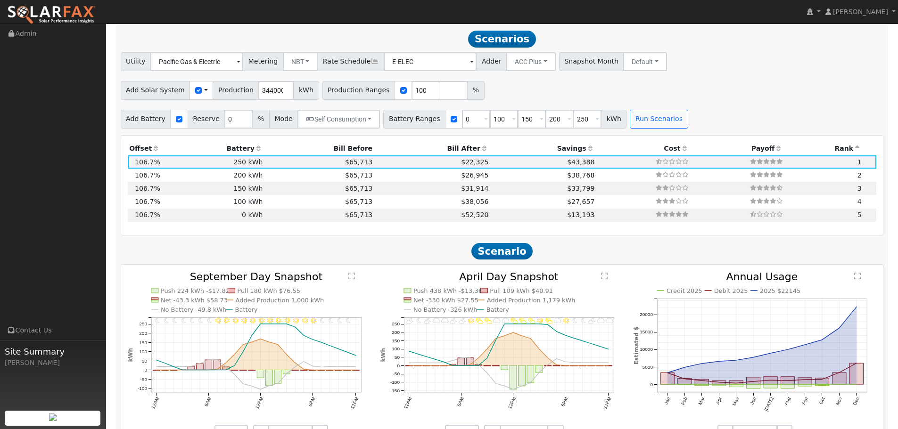
scroll to position [851, 0]
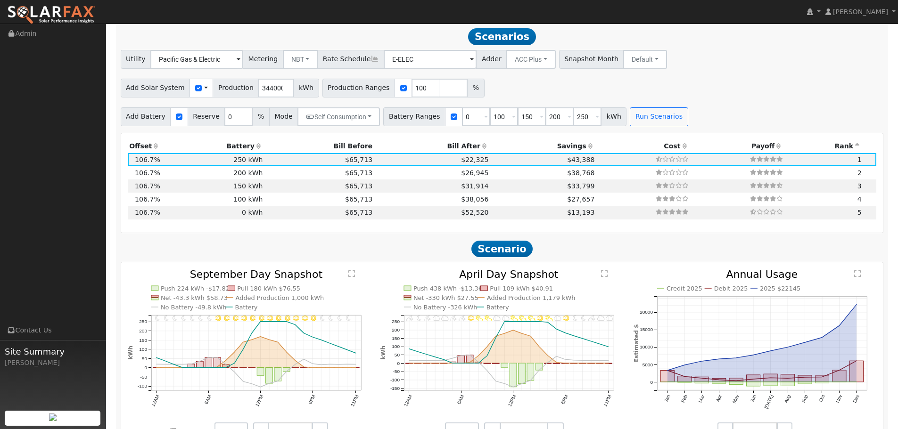
click at [886, 417] on div "11PM - undefined 10PM - Clear 9PM - Clear 8PM - Clear 7PM - Clear 6PM - MostlyC…" at bounding box center [501, 355] width 773 height 187
click at [719, 75] on div "Utility Pacific Gas & Electric Metering NBT NEM NBT Rate Schedule E-ELEC Adder …" at bounding box center [501, 88] width 773 height 76
